Goal: Transaction & Acquisition: Purchase product/service

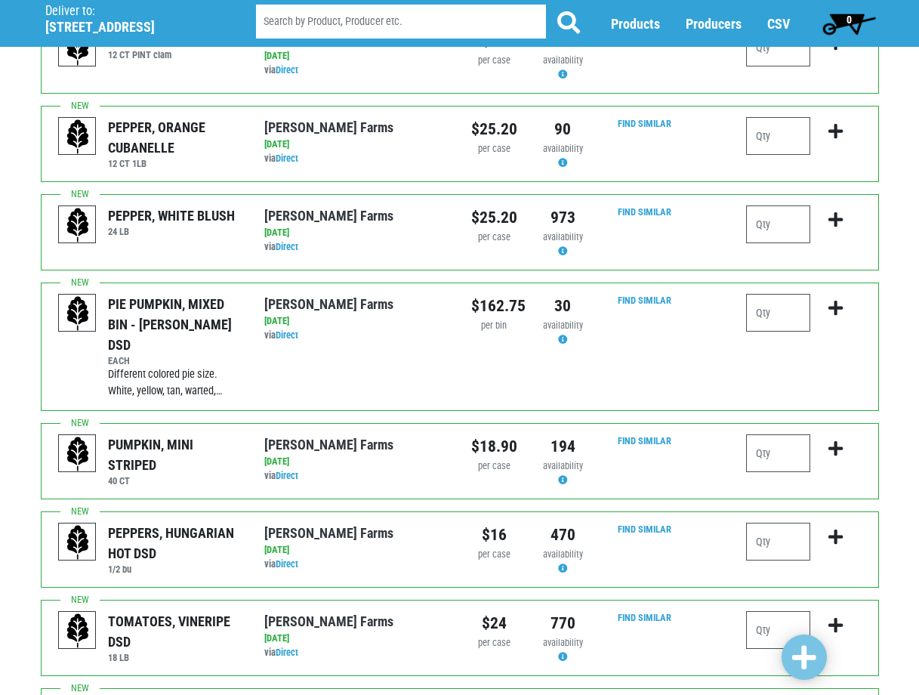
scroll to position [151, 0]
click at [769, 610] on input "number" at bounding box center [778, 629] width 64 height 38
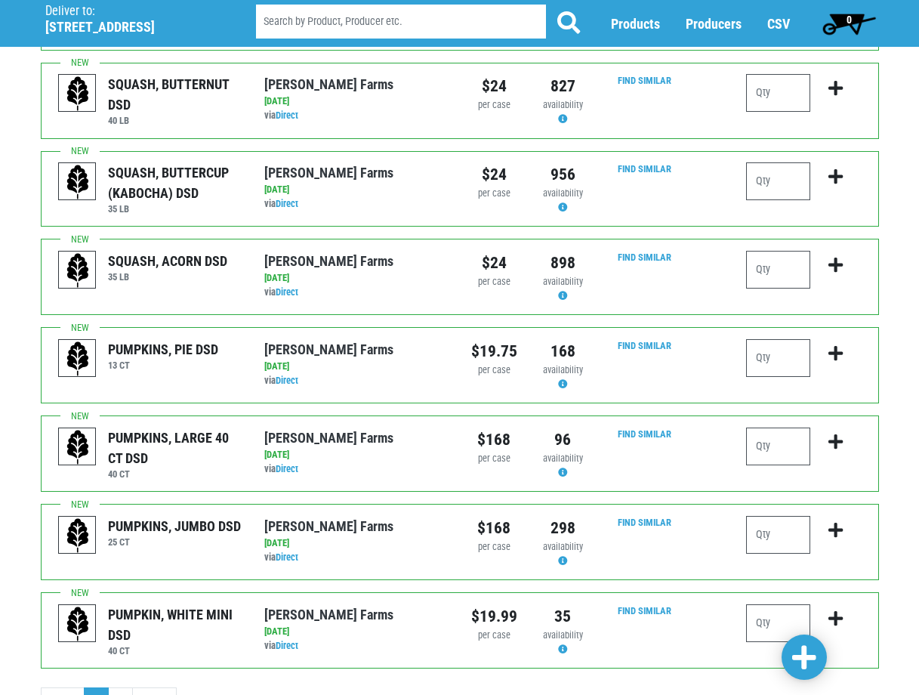
scroll to position [1355, 0]
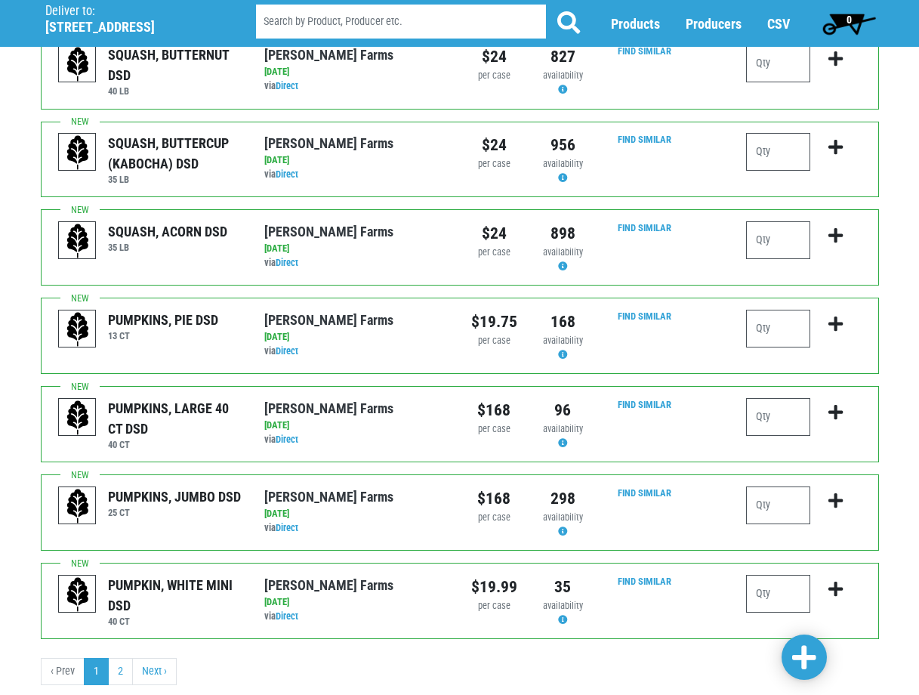
type input "2"
click at [805, 664] on span at bounding box center [804, 657] width 24 height 27
click at [147, 658] on link "Next ›" at bounding box center [154, 671] width 45 height 27
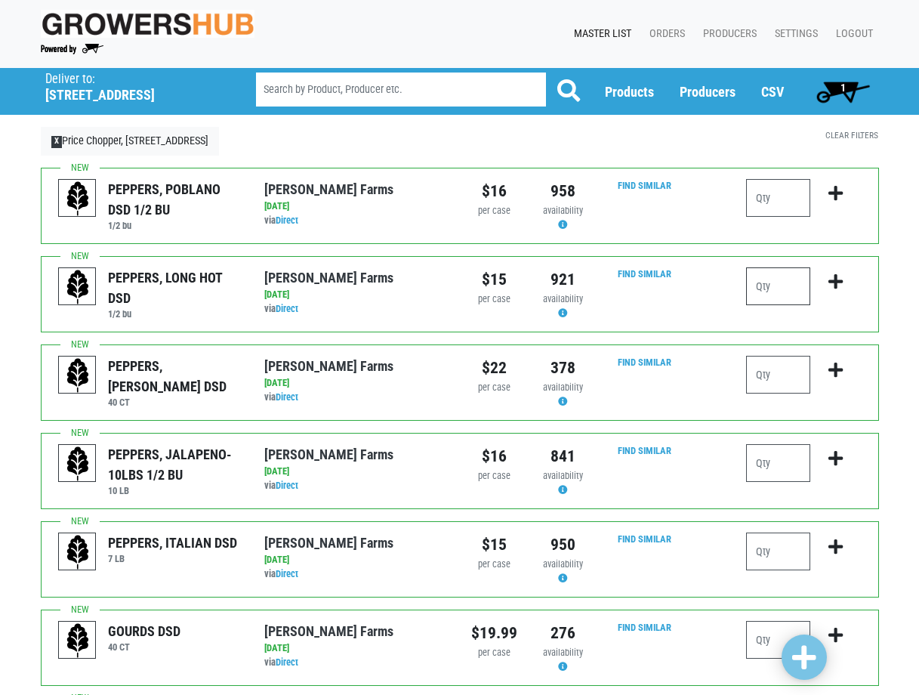
click at [775, 285] on input "number" at bounding box center [778, 286] width 64 height 38
type input "1"
click at [768, 551] on input "number" at bounding box center [778, 551] width 64 height 38
type input "1"
click at [791, 381] on input "number" at bounding box center [778, 375] width 64 height 38
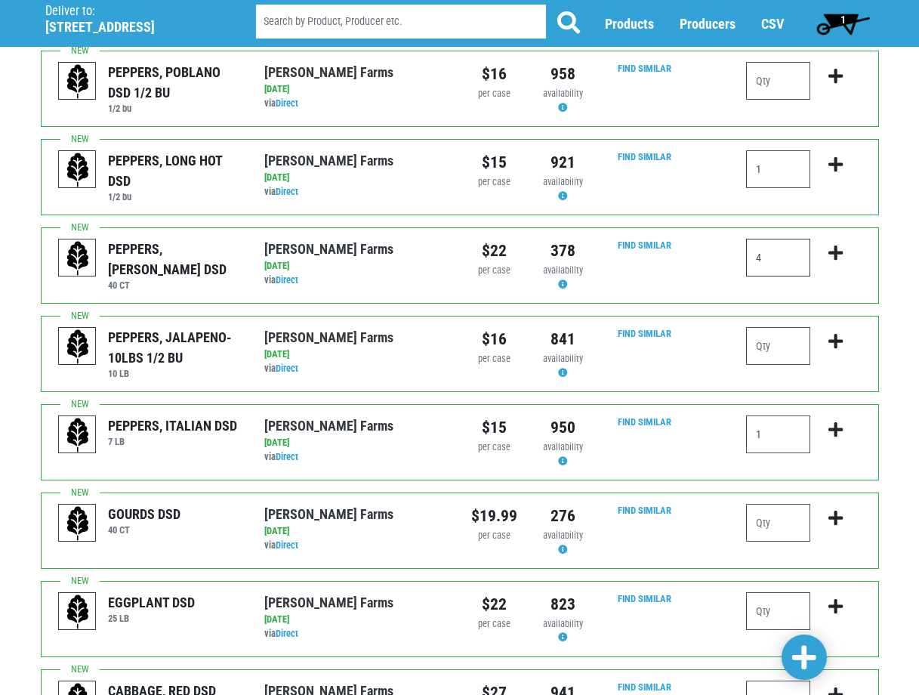
scroll to position [151, 0]
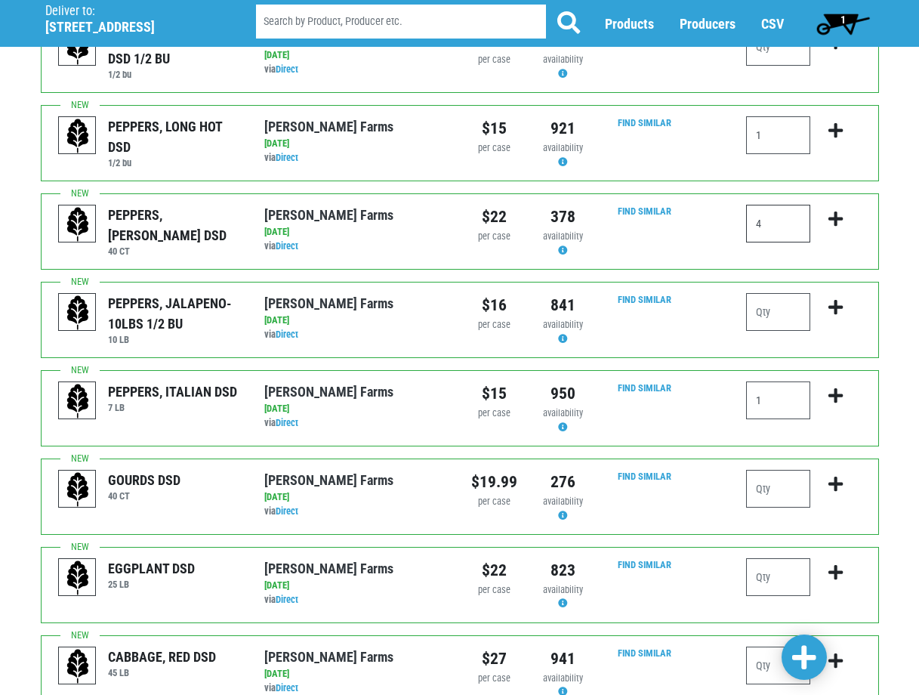
type input "4"
click at [790, 582] on input "number" at bounding box center [778, 577] width 64 height 38
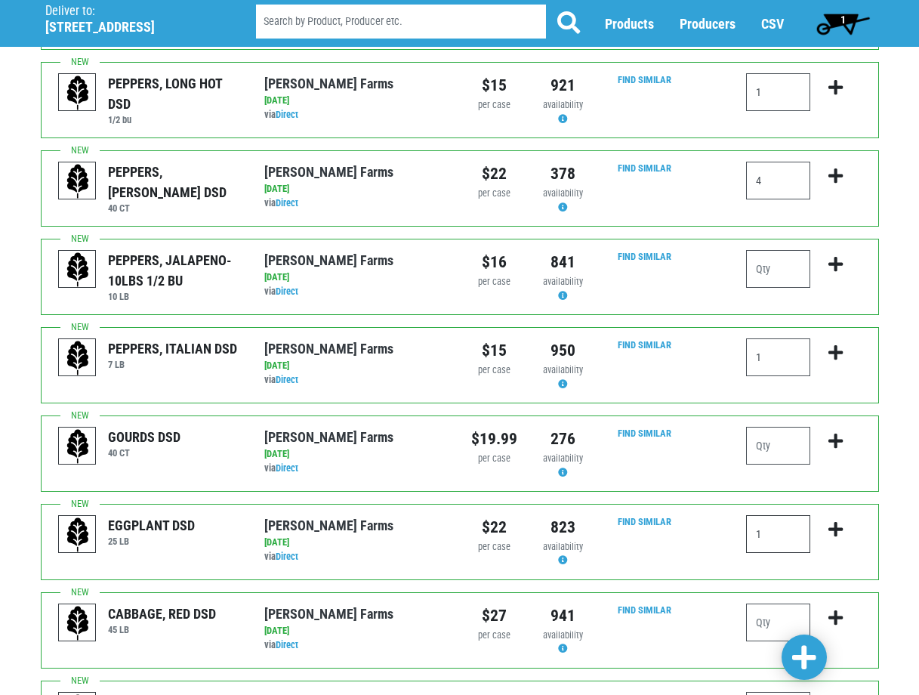
scroll to position [201, 0]
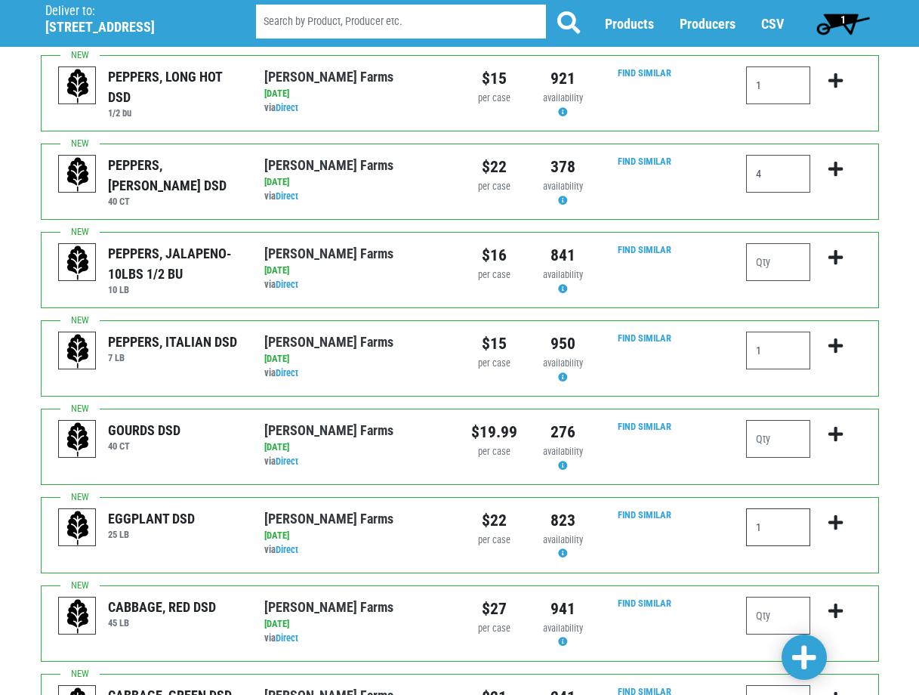
type input "1"
click at [809, 659] on span at bounding box center [804, 657] width 24 height 27
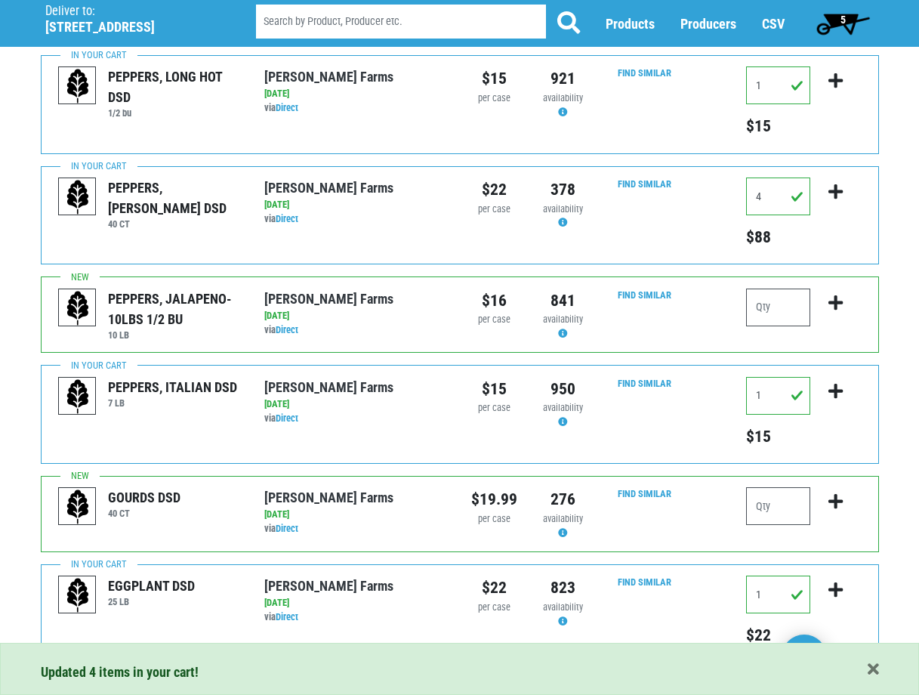
click at [836, 13] on span "5" at bounding box center [842, 23] width 67 height 30
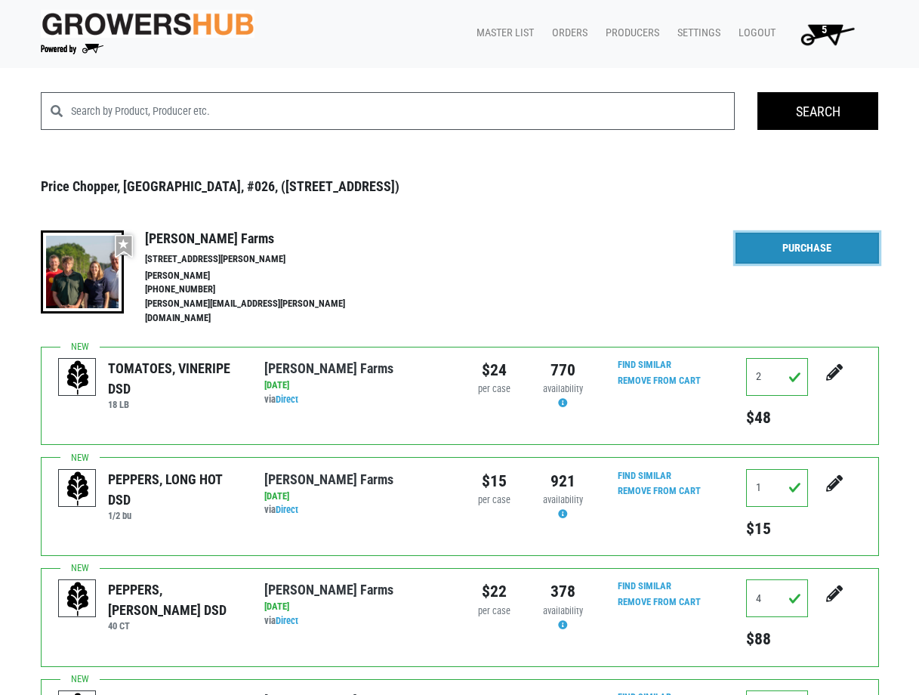
click at [825, 243] on link "Purchase" at bounding box center [806, 249] width 143 height 32
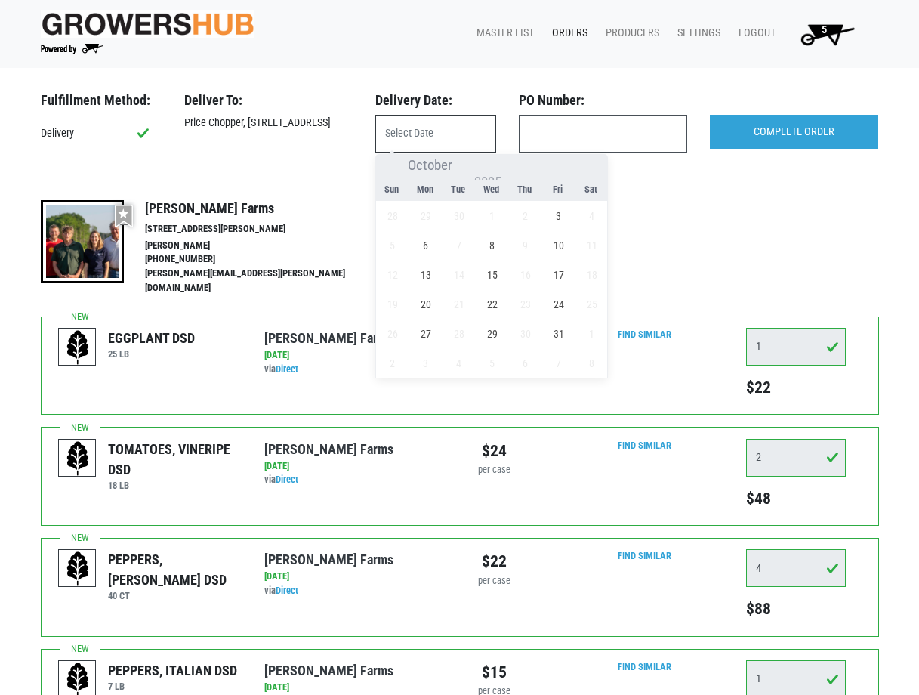
click at [449, 131] on input "text" at bounding box center [435, 134] width 121 height 38
click at [553, 217] on span "3" at bounding box center [558, 215] width 29 height 29
type input "2025-10-03"
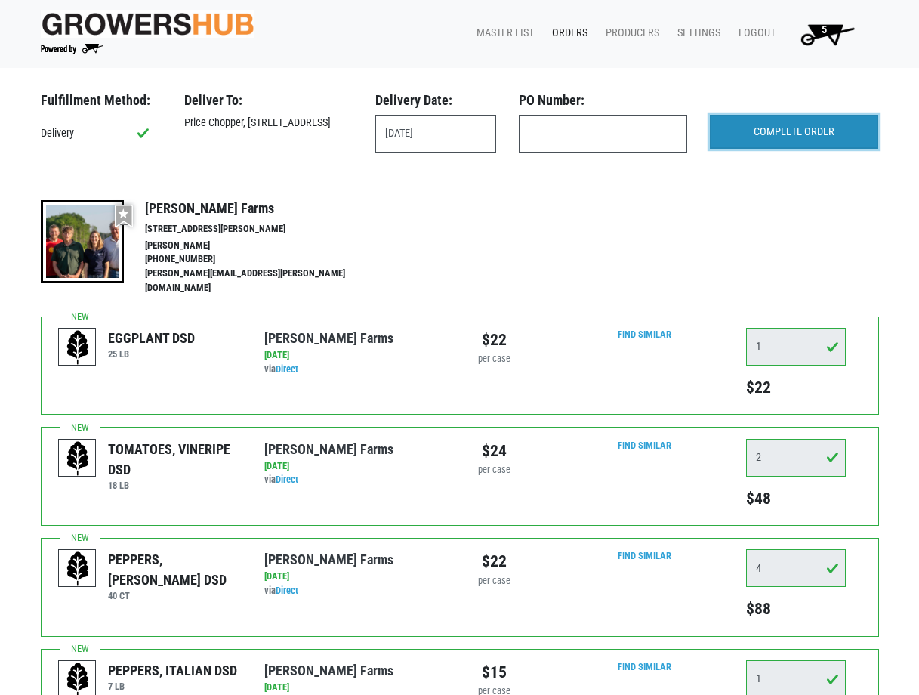
click at [805, 137] on input "COMPLETE ORDER" at bounding box center [794, 132] width 168 height 35
